Goal: Task Accomplishment & Management: Use online tool/utility

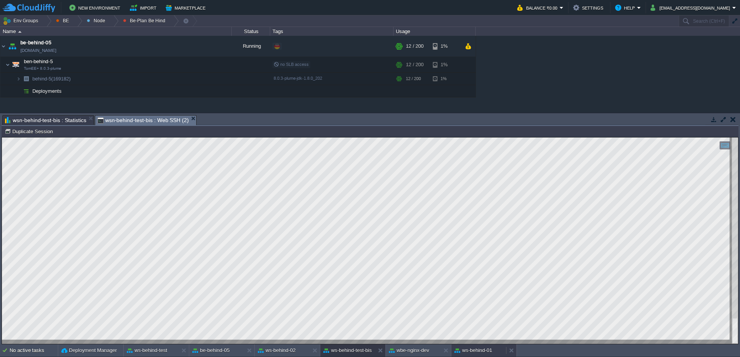
click at [477, 350] on button "ws-behind-01" at bounding box center [474, 351] width 38 height 8
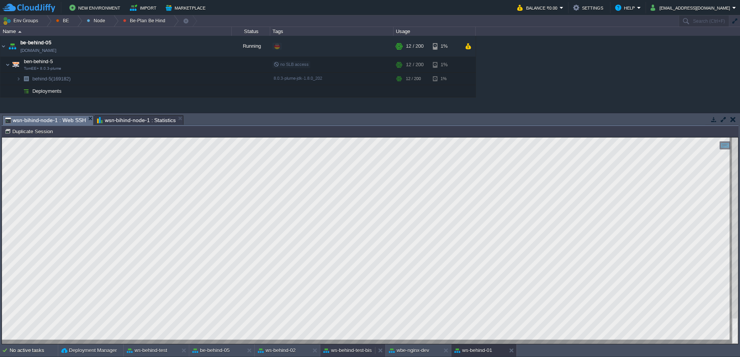
click at [352, 350] on button "ws-behind-test-bis" at bounding box center [347, 351] width 49 height 8
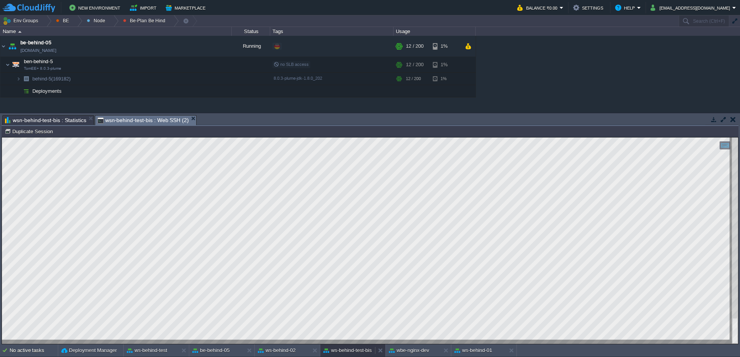
click at [352, 350] on button "ws-behind-test-bis" at bounding box center [347, 351] width 49 height 8
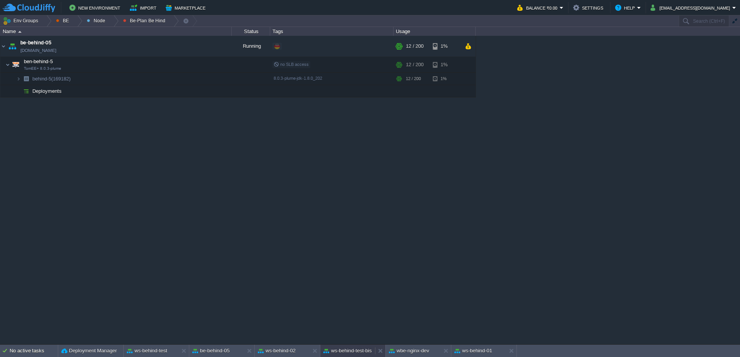
click at [352, 350] on button "ws-behind-test-bis" at bounding box center [347, 351] width 49 height 8
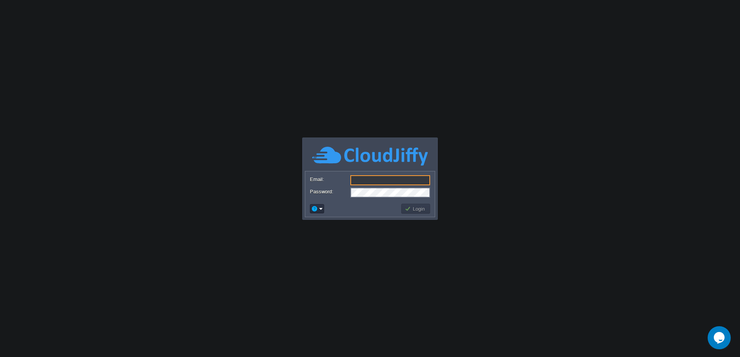
type input "[EMAIL_ADDRESS][DOMAIN_NAME]"
click at [411, 211] on button "Login" at bounding box center [416, 208] width 22 height 7
click at [417, 211] on button "Login" at bounding box center [416, 208] width 22 height 7
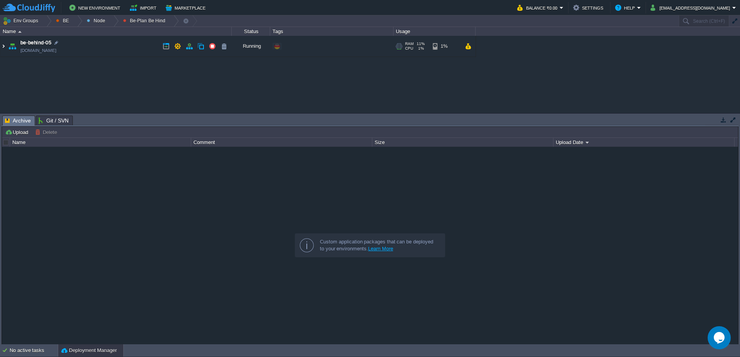
click at [3, 45] on img at bounding box center [3, 46] width 6 height 21
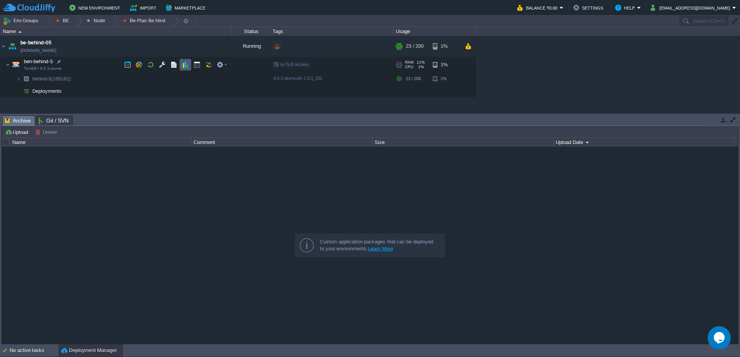
click at [182, 63] on button "button" at bounding box center [185, 64] width 7 height 7
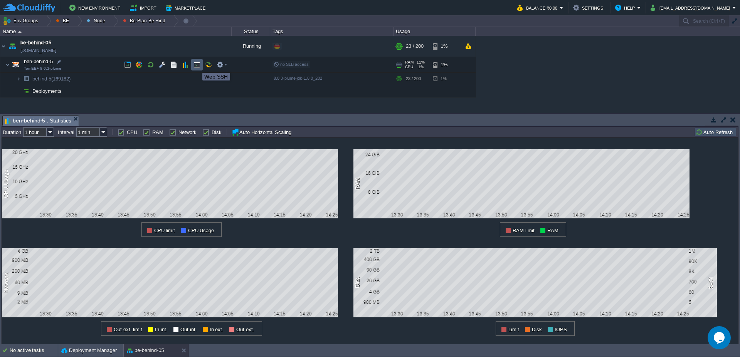
click at [197, 66] on button "button" at bounding box center [197, 64] width 7 height 7
